Goal: Task Accomplishment & Management: Complete application form

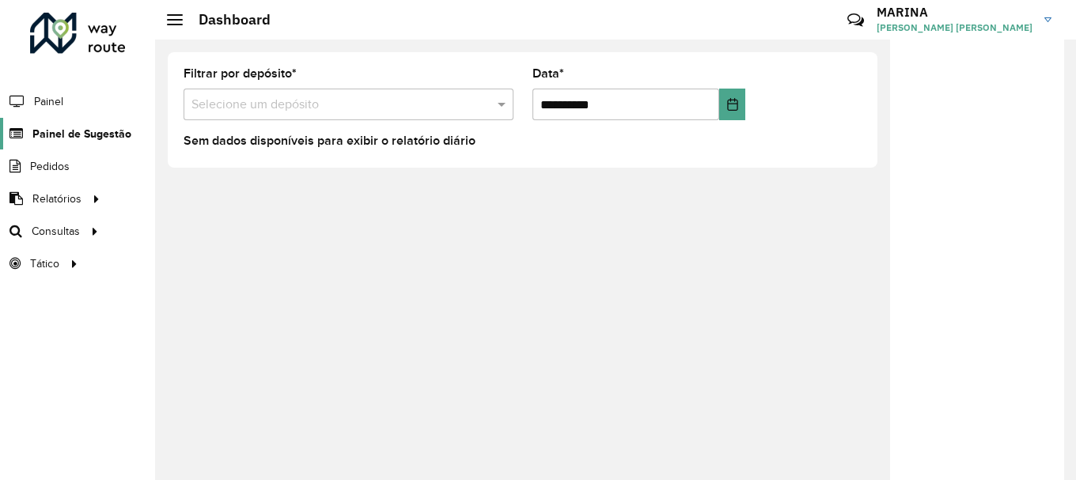
click at [86, 131] on span "Painel de Sugestão" at bounding box center [81, 134] width 99 height 17
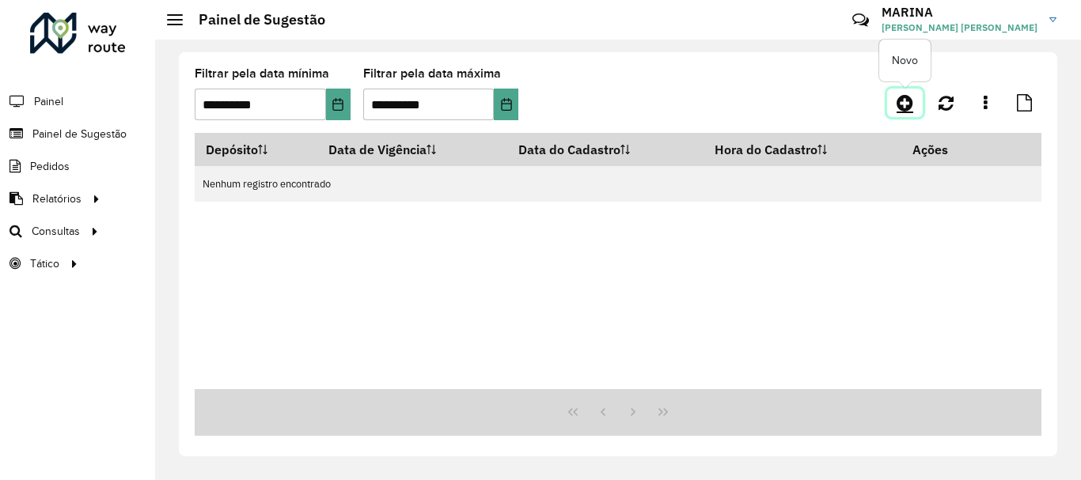
click at [908, 104] on icon at bounding box center [905, 102] width 17 height 19
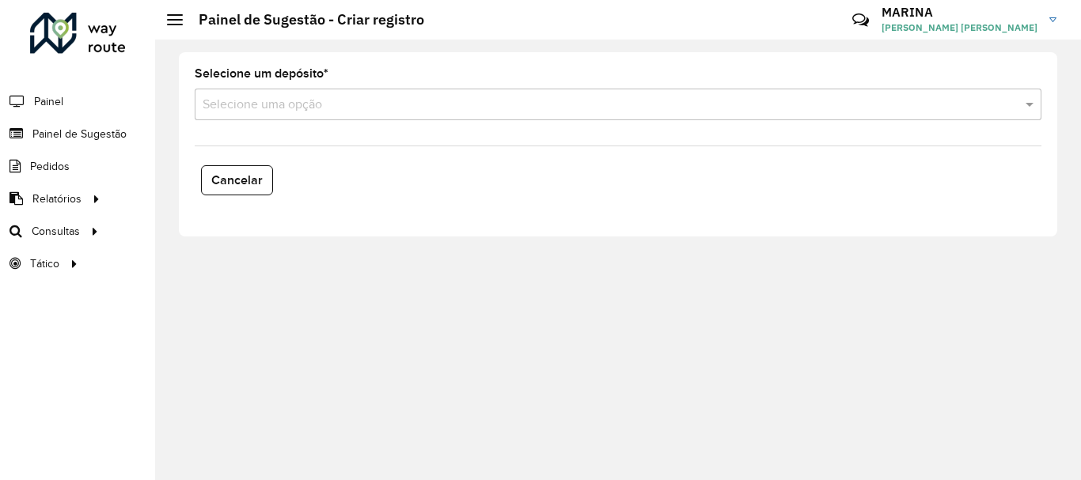
click at [302, 104] on input "text" at bounding box center [602, 105] width 799 height 19
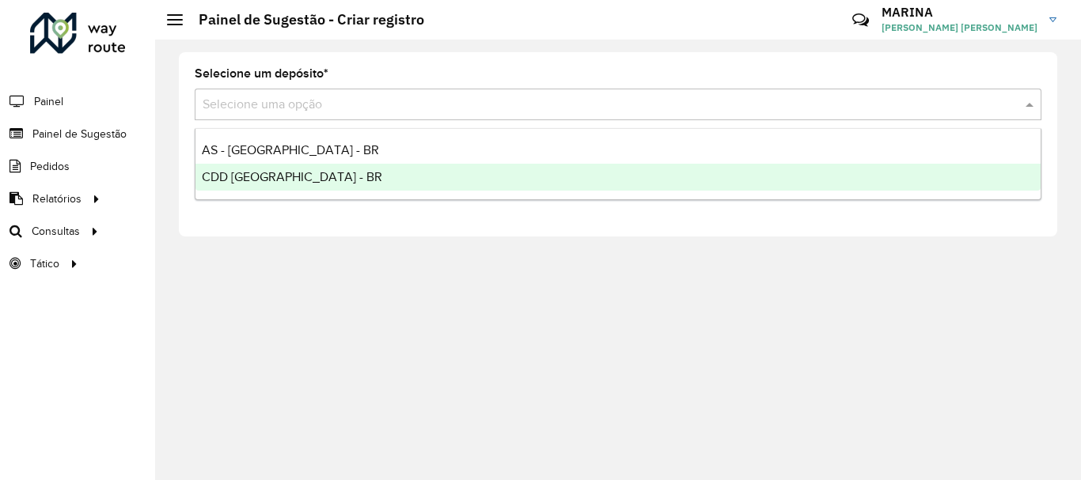
click at [302, 180] on div "CDD [GEOGRAPHIC_DATA] - BR" at bounding box center [617, 177] width 845 height 27
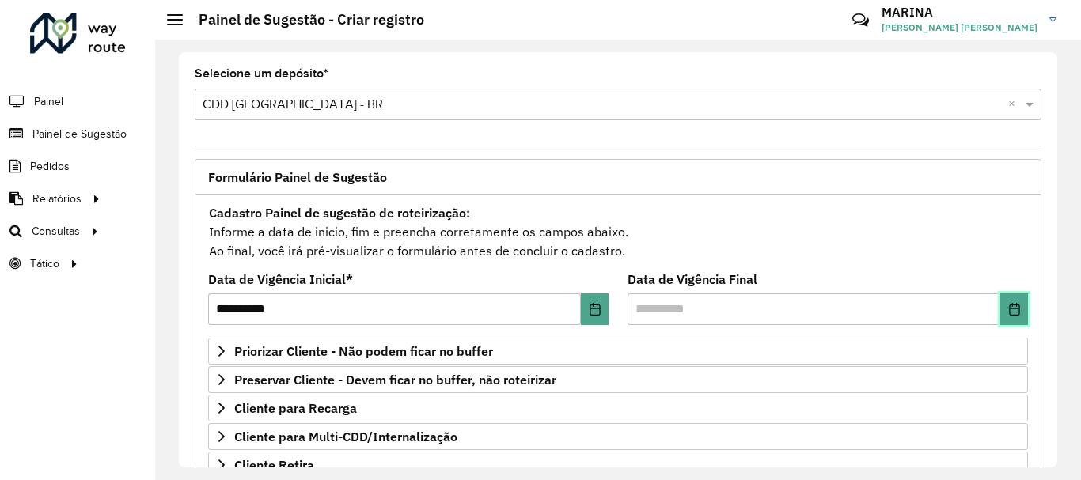
click at [1014, 314] on icon "Choose Date" at bounding box center [1014, 309] width 10 height 13
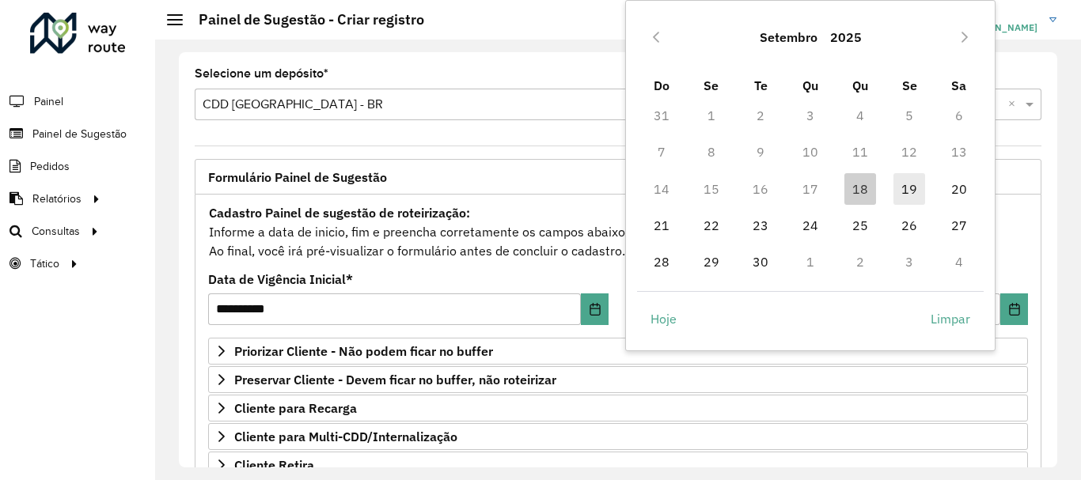
click at [900, 190] on span "19" at bounding box center [909, 189] width 32 height 32
type input "**********"
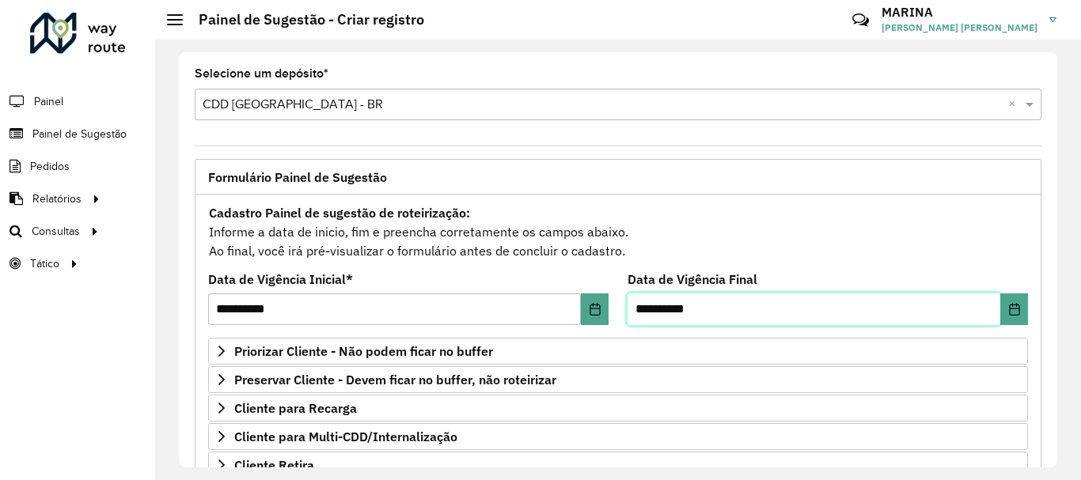
scroll to position [309, 0]
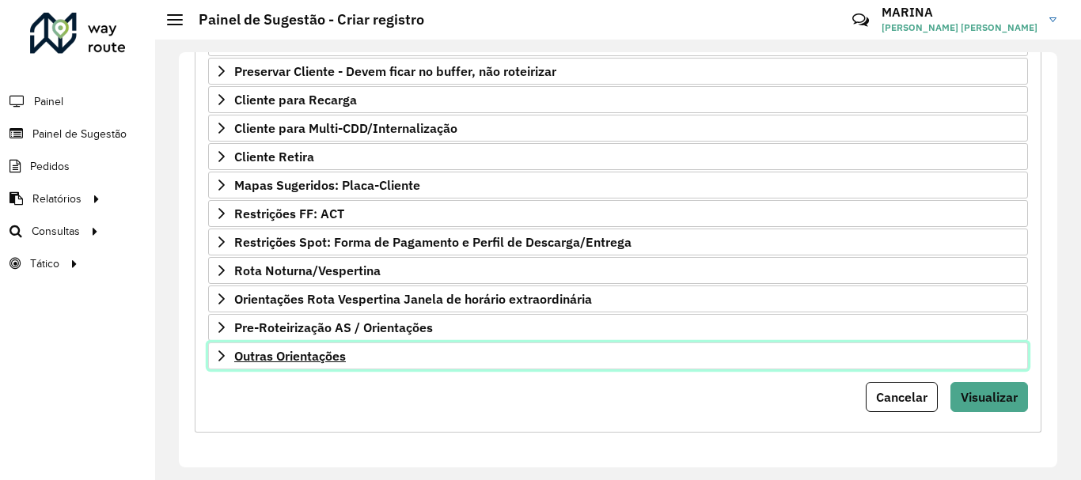
click at [460, 362] on link "Outras Orientações" at bounding box center [618, 356] width 820 height 27
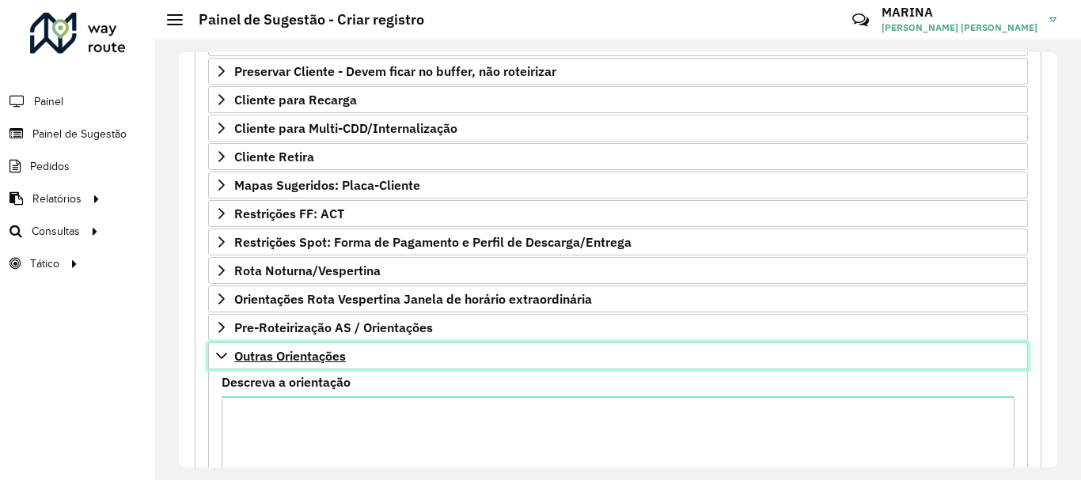
scroll to position [454, 0]
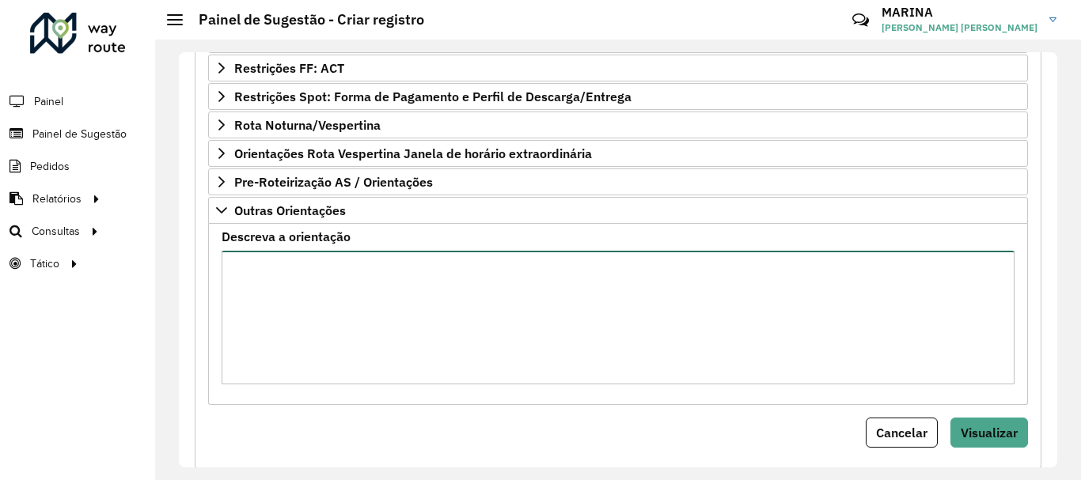
click at [448, 336] on textarea "Descreva a orientação" at bounding box center [618, 318] width 793 height 134
paste textarea "**********"
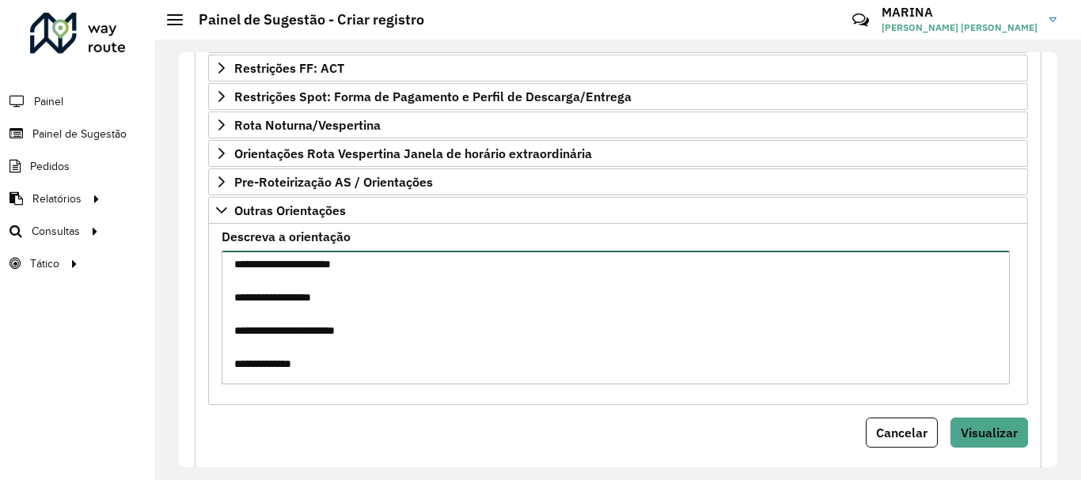
scroll to position [0, 0]
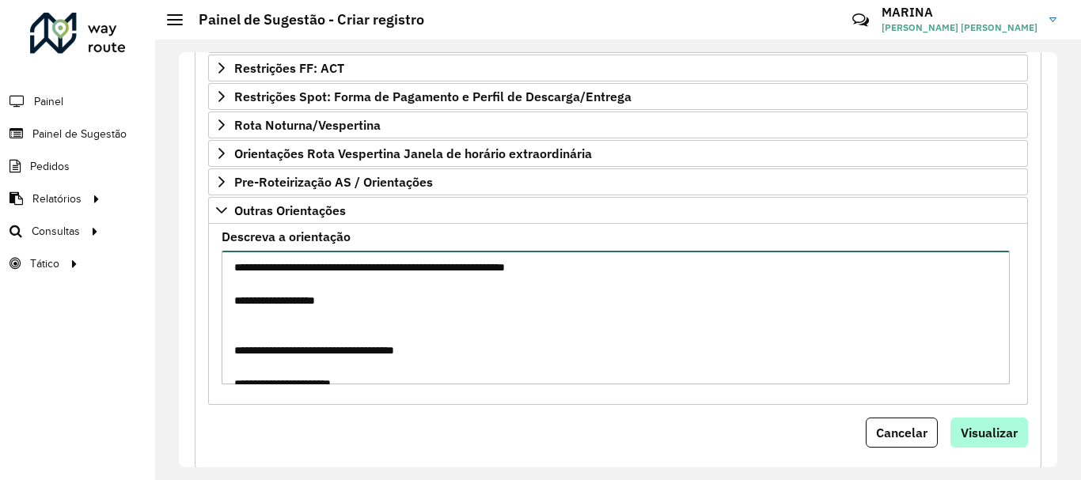
type textarea "**********"
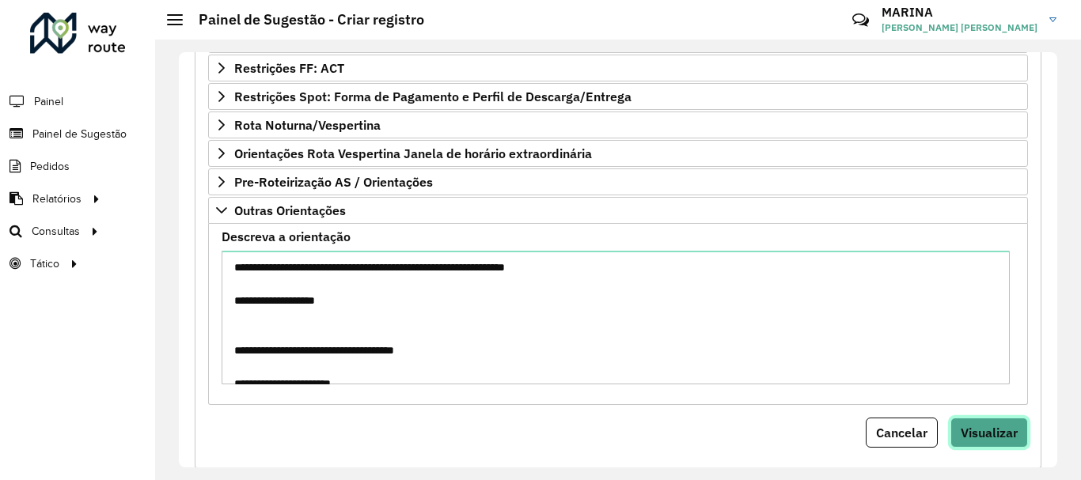
click at [985, 435] on span "Visualizar" at bounding box center [989, 433] width 57 height 16
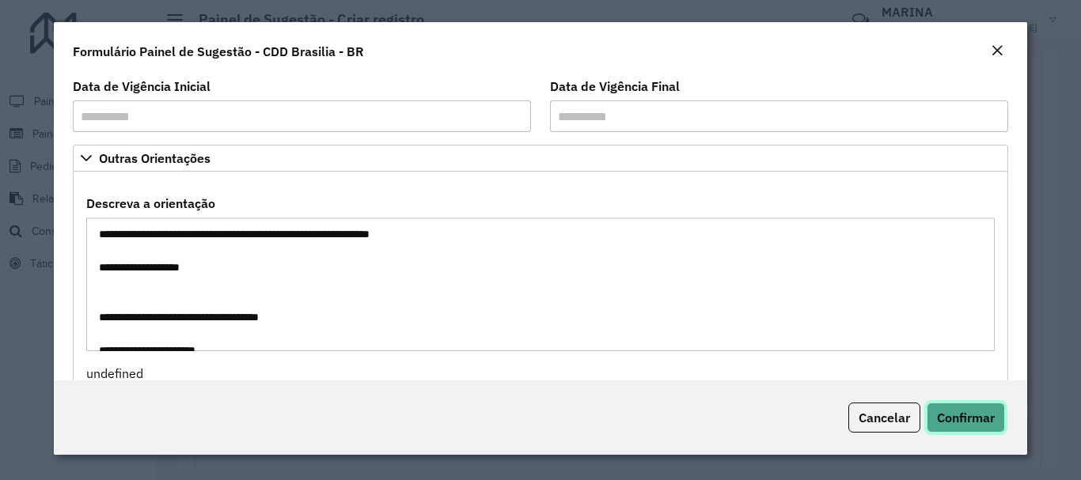
click at [976, 426] on button "Confirmar" at bounding box center [966, 418] width 78 height 30
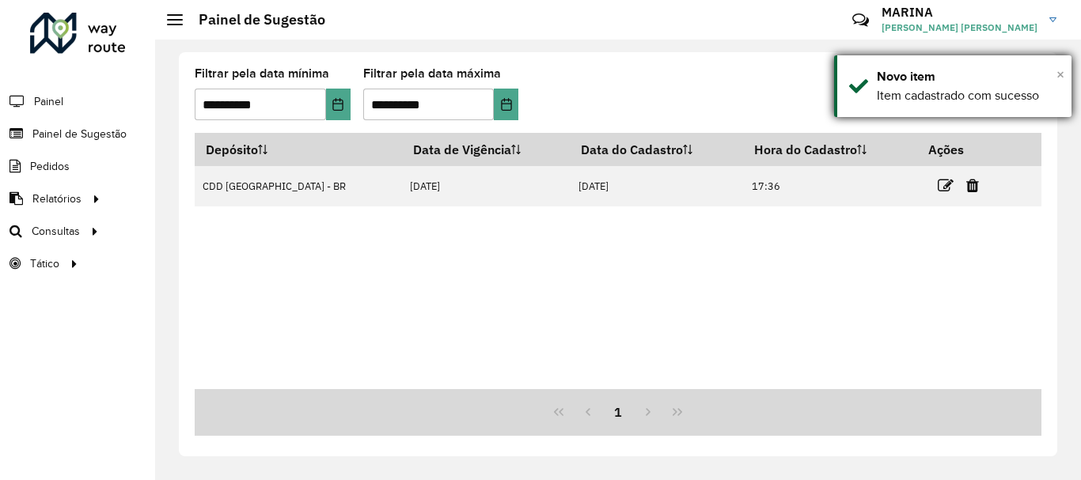
click at [1056, 74] on span "×" at bounding box center [1060, 74] width 8 height 17
